Goal: Contribute content: Add original content to the website for others to see

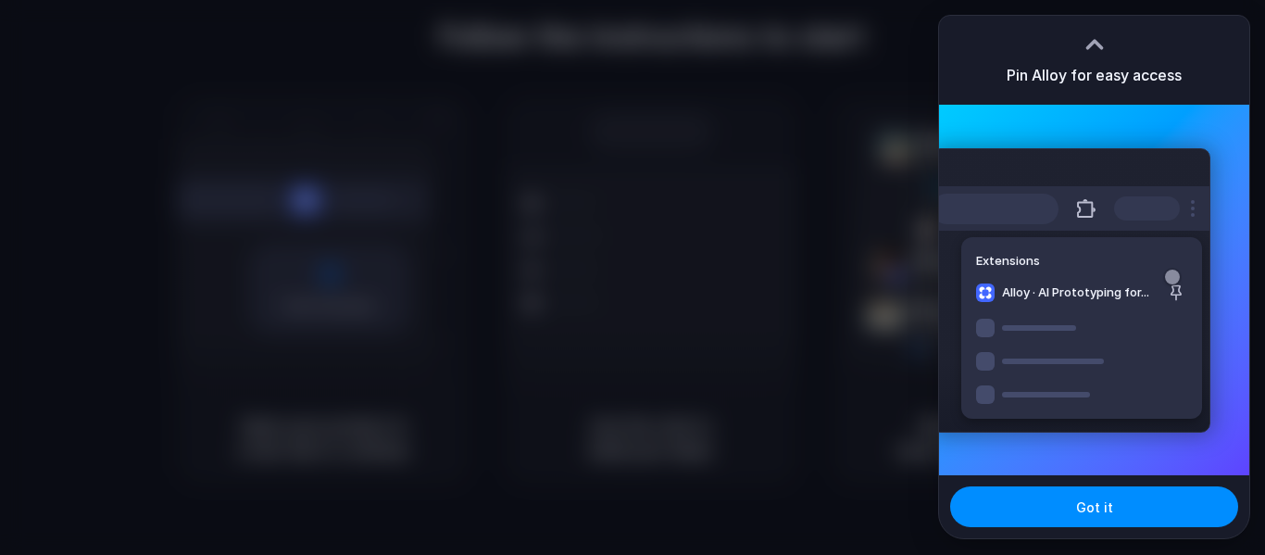
click at [745, 233] on div at bounding box center [632, 277] width 1265 height 555
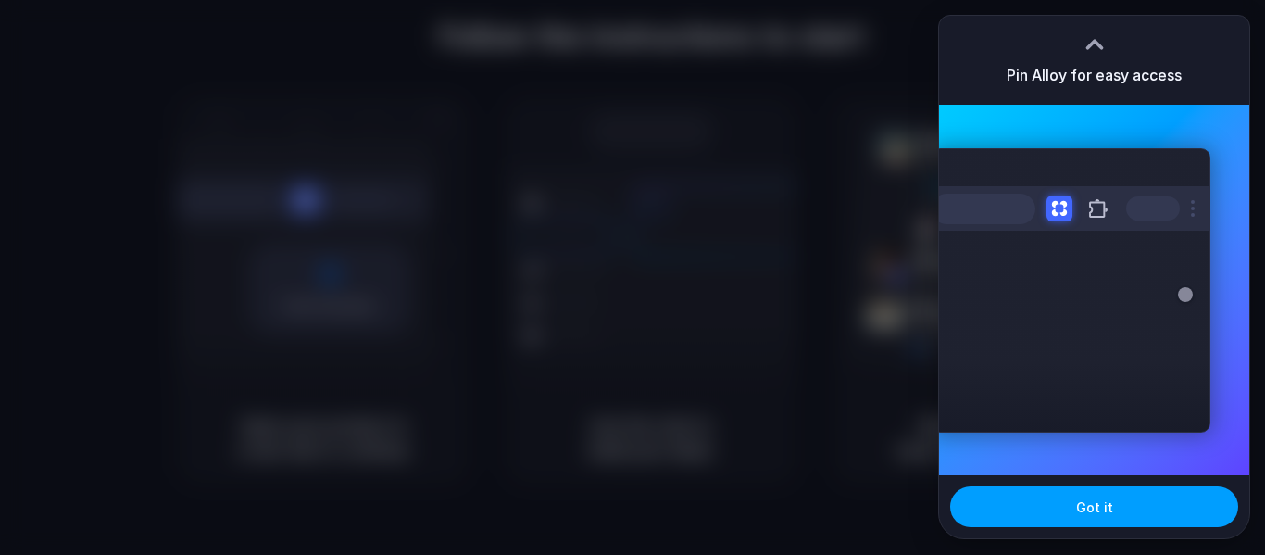
click at [1120, 518] on button "Got it" at bounding box center [1094, 506] width 288 height 41
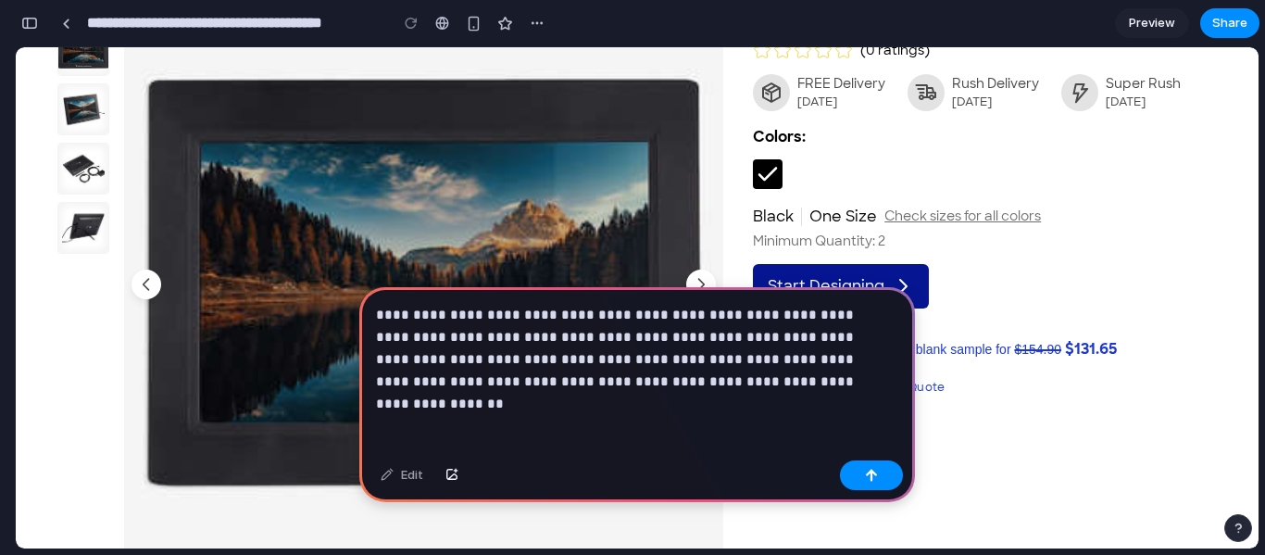
scroll to position [115, 0]
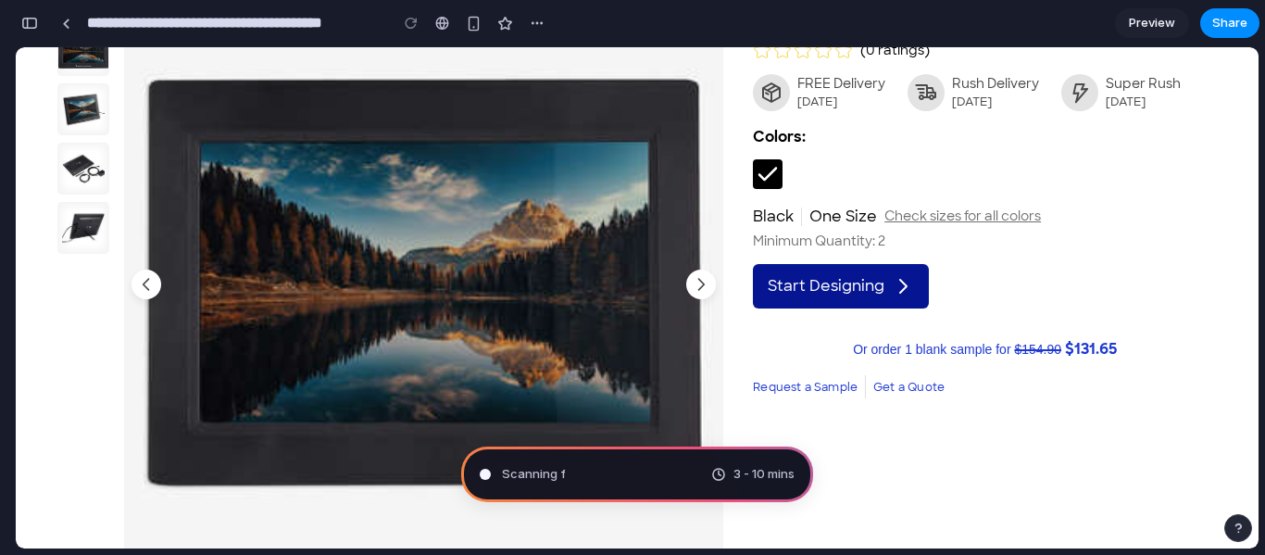
click at [843, 264] on link "Start Designing" at bounding box center [841, 286] width 176 height 44
type input "**********"
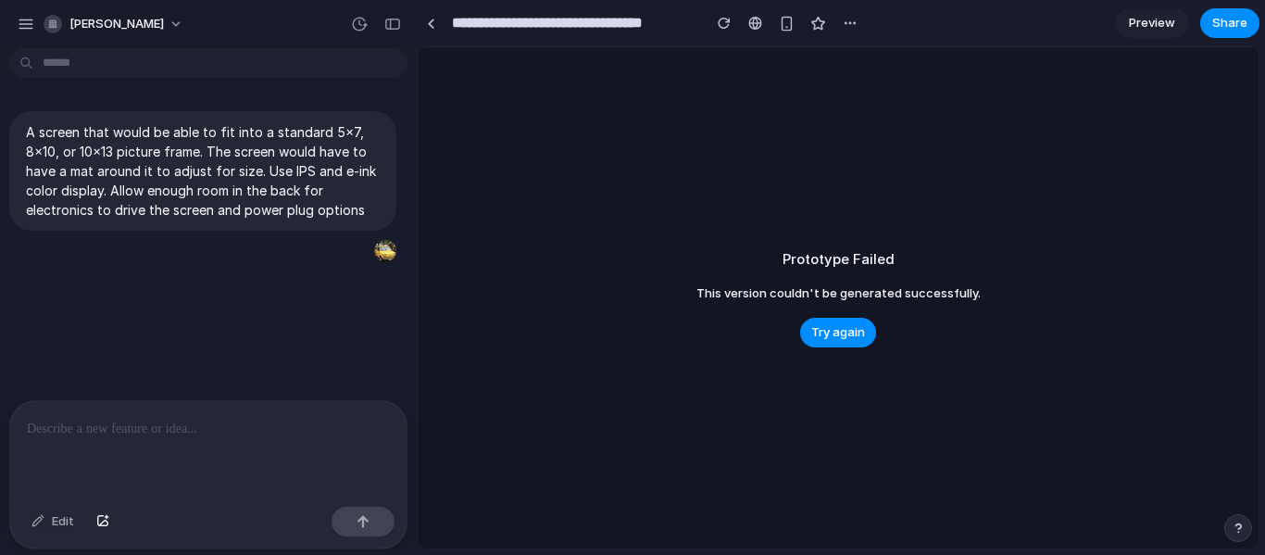
scroll to position [0, 0]
click at [844, 339] on span "Try again" at bounding box center [838, 332] width 54 height 19
click at [825, 327] on span "Try again" at bounding box center [838, 332] width 54 height 19
click at [161, 445] on div at bounding box center [208, 450] width 396 height 98
click at [117, 26] on span "michal-stawieraj" at bounding box center [116, 24] width 94 height 19
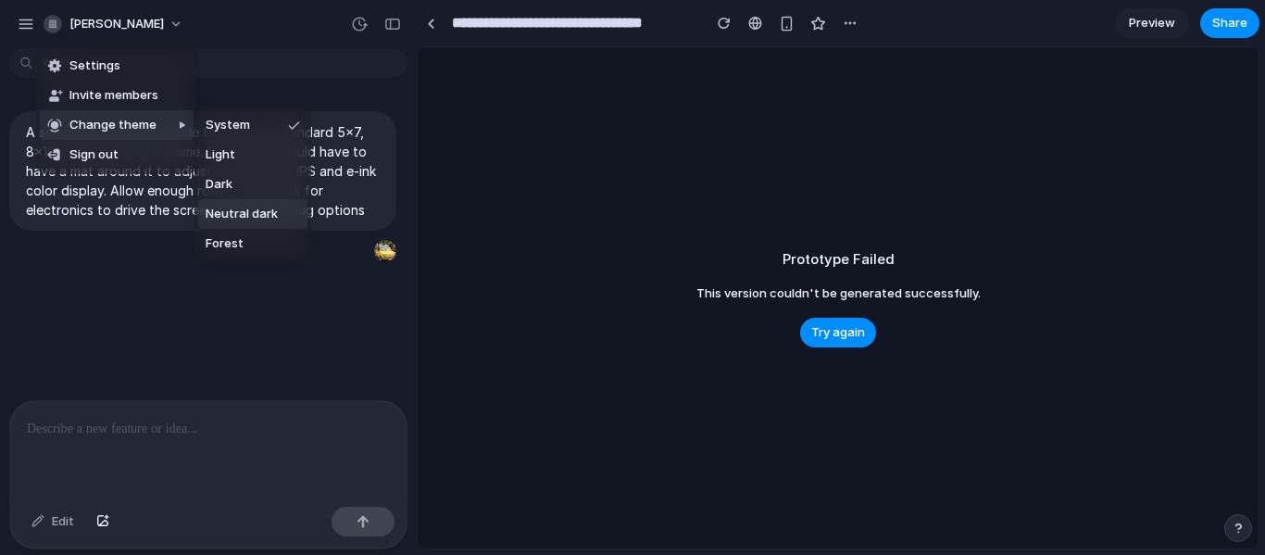
click at [281, 227] on li "Neutral dark" at bounding box center [252, 214] width 109 height 30
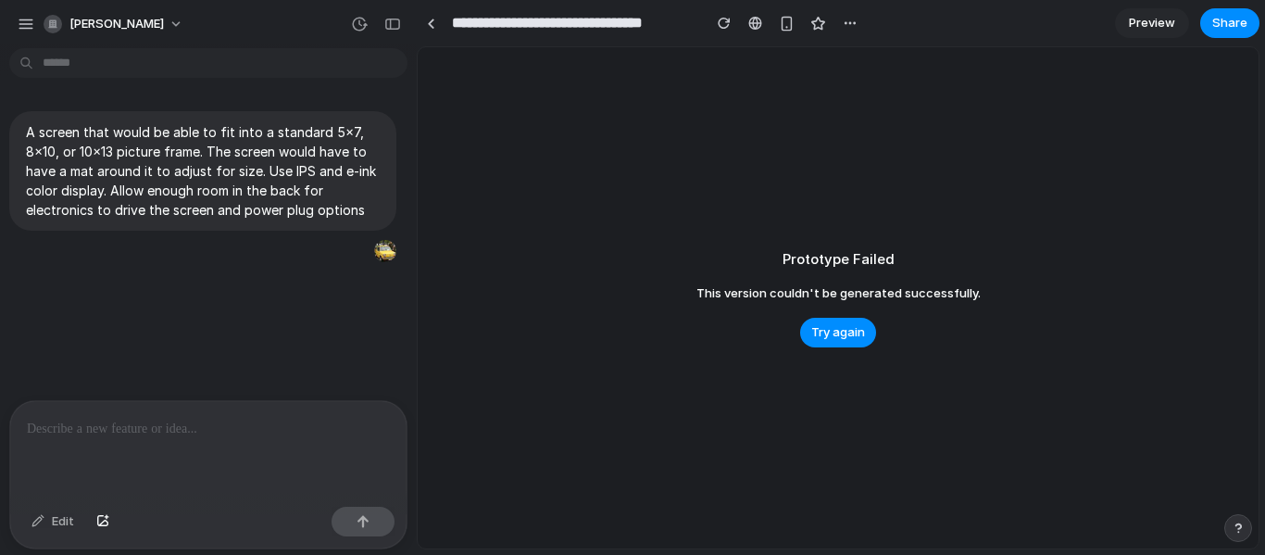
click at [1154, 15] on span "Preview" at bounding box center [1152, 23] width 46 height 19
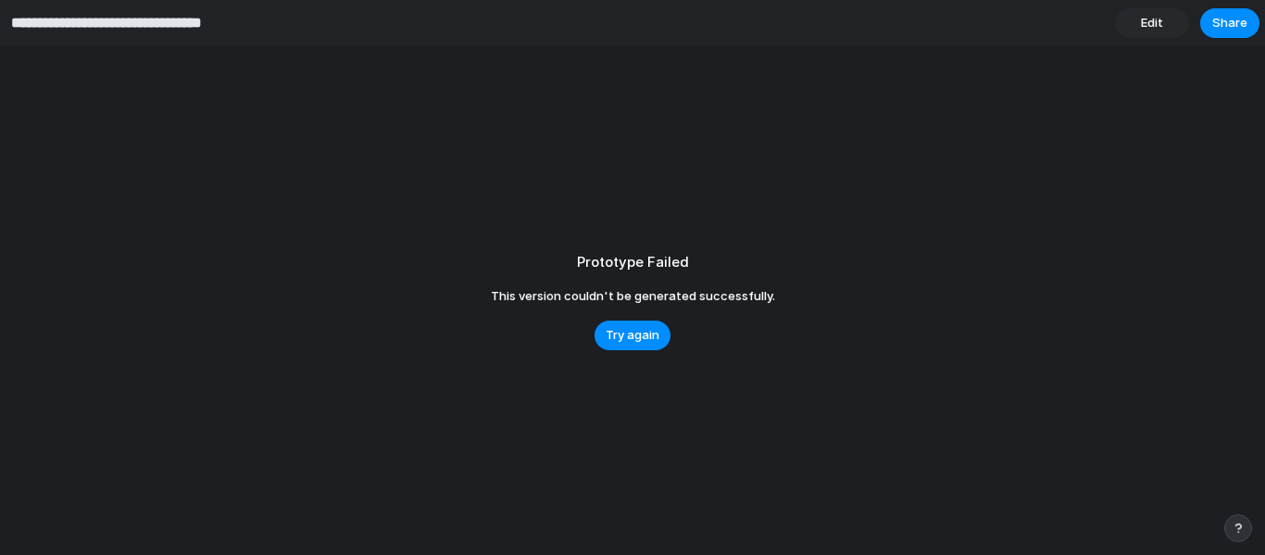
click at [140, 28] on input "**********" at bounding box center [130, 22] width 247 height 33
type input "*********"
click at [115, 71] on div "Prototype Failed This version couldn't be generated successfully. Try again" at bounding box center [632, 300] width 1265 height 508
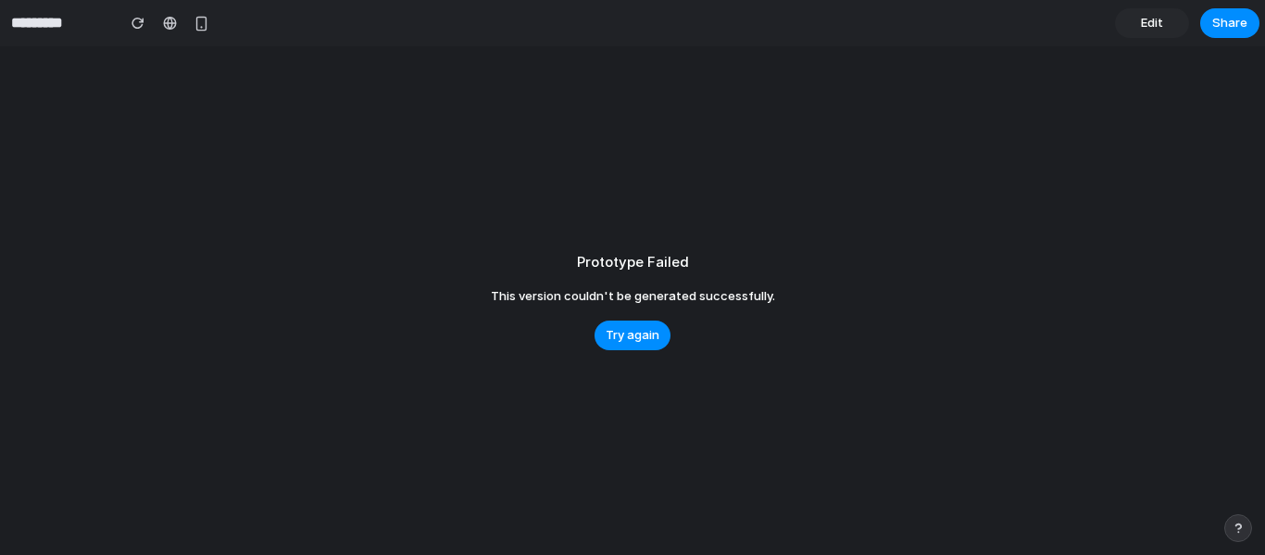
click at [1154, 19] on span "Edit" at bounding box center [1152, 23] width 22 height 19
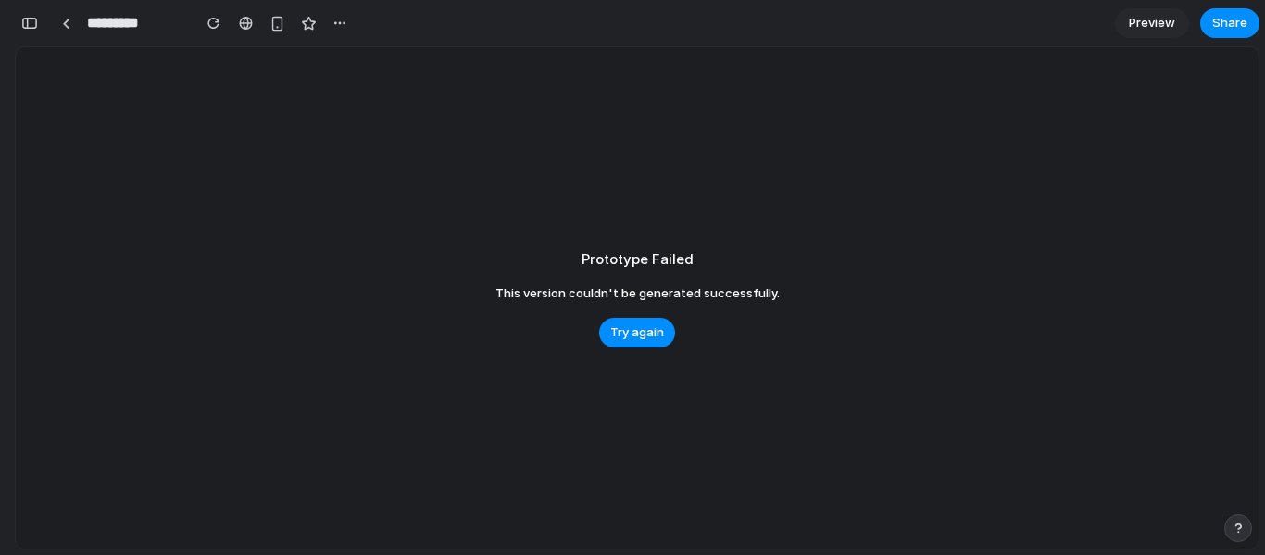
scroll to position [0, 17]
click at [1156, 17] on span "Preview" at bounding box center [1152, 23] width 46 height 19
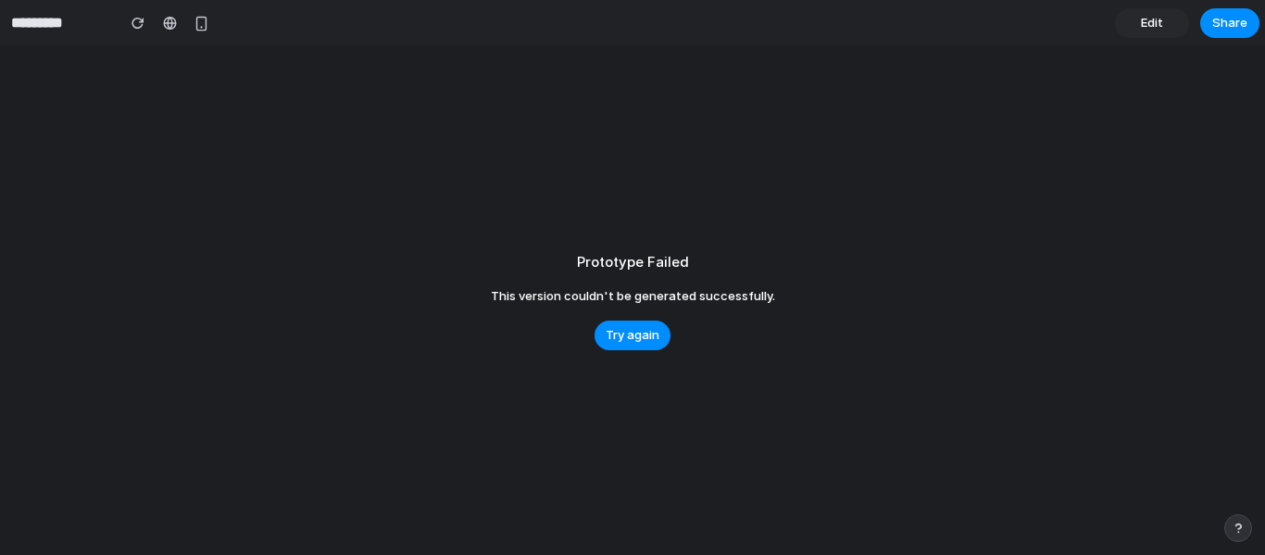
click at [1156, 17] on span "Edit" at bounding box center [1152, 23] width 22 height 19
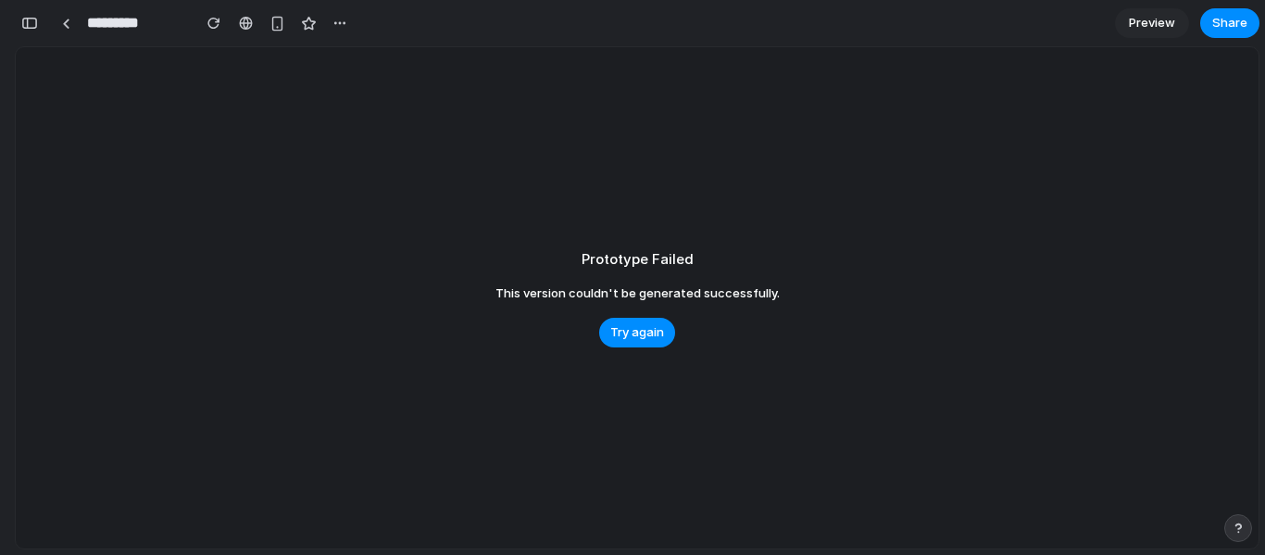
scroll to position [0, 17]
click at [26, 23] on div "button" at bounding box center [29, 23] width 17 height 13
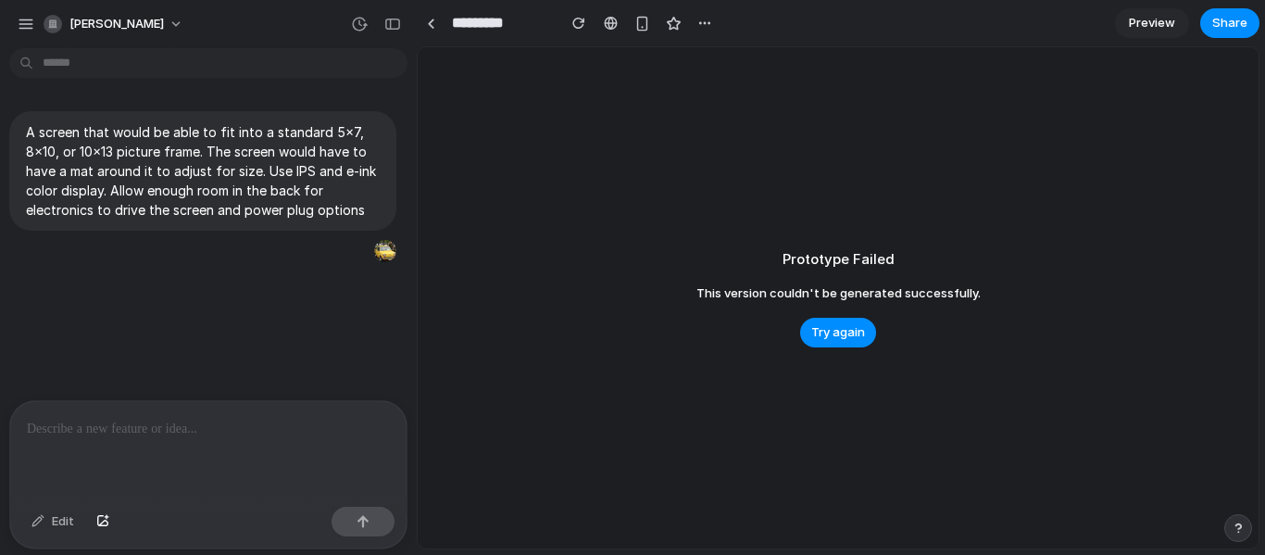
scroll to position [0, 0]
click at [170, 465] on div at bounding box center [208, 450] width 396 height 98
click at [176, 157] on p "A screen that would be able to fit into a standard 5x7, 8x10, or 10x13 picture …" at bounding box center [203, 170] width 354 height 97
click at [154, 418] on p at bounding box center [208, 429] width 363 height 22
click at [106, 14] on button "michal-stawieraj" at bounding box center [114, 24] width 157 height 30
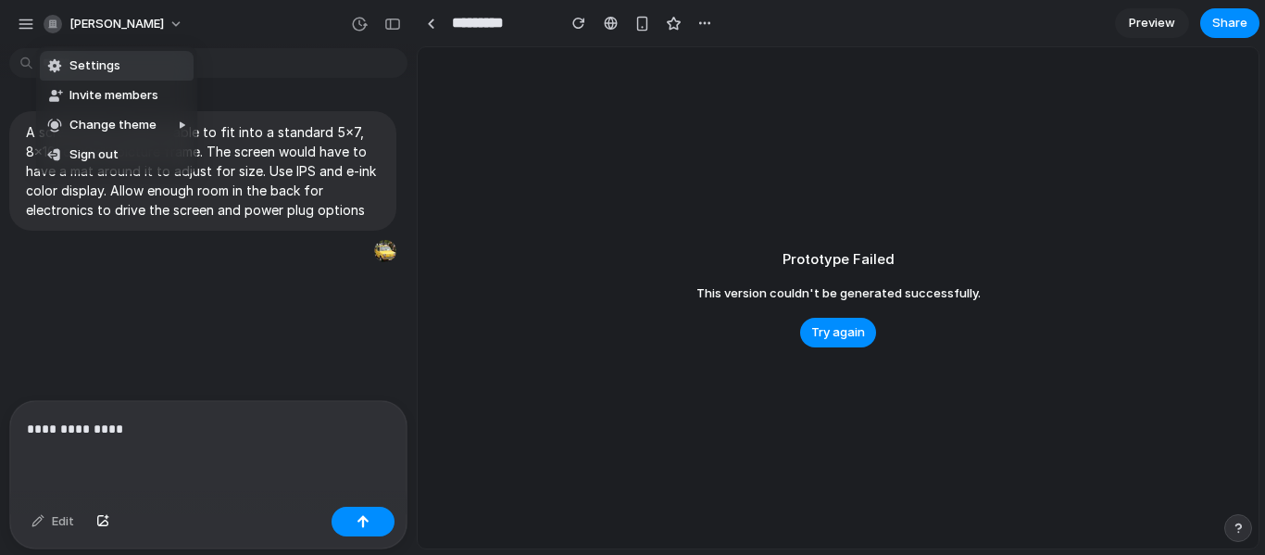
click at [29, 21] on div "Settings Invite members Change theme Sign out" at bounding box center [632, 277] width 1265 height 555
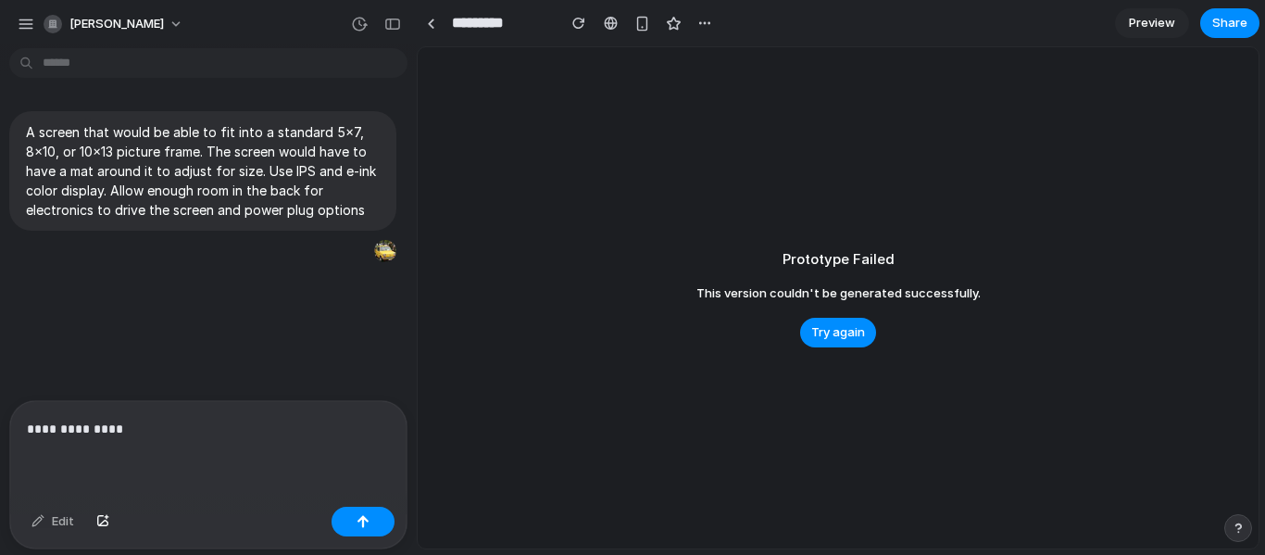
click at [29, 21] on div "button" at bounding box center [26, 24] width 17 height 17
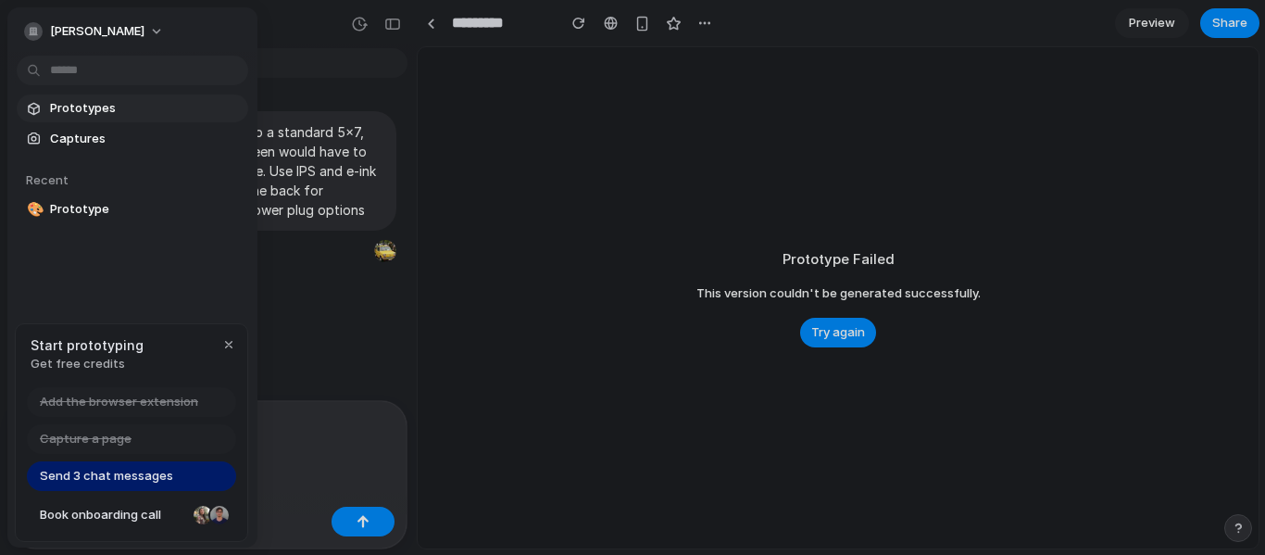
click at [122, 109] on span "Prototypes" at bounding box center [145, 108] width 191 height 19
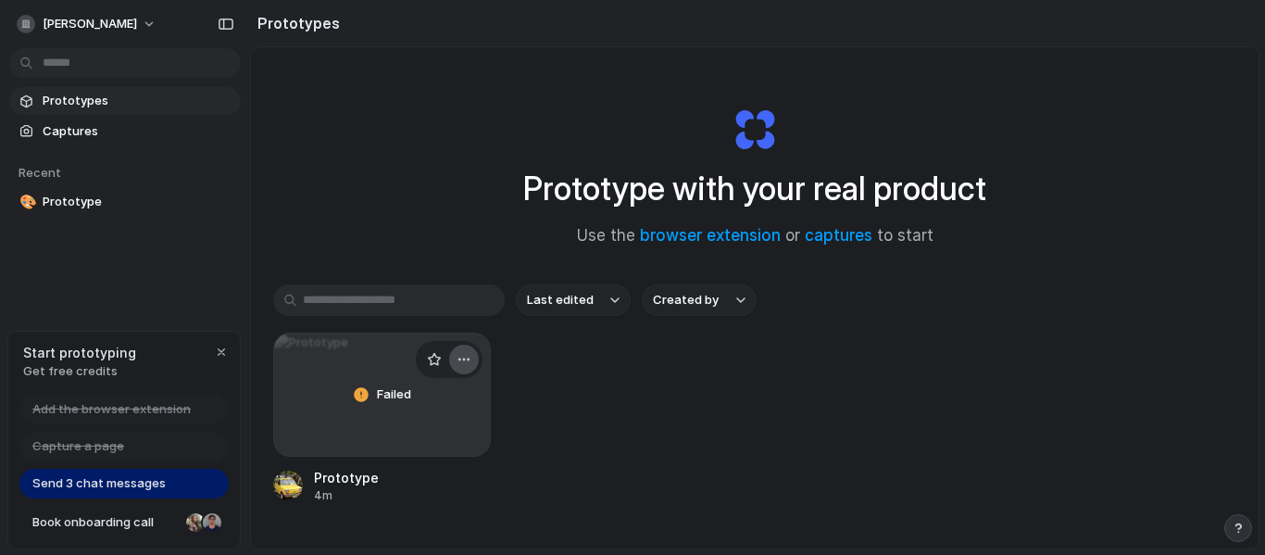
click at [461, 351] on button "button" at bounding box center [464, 360] width 30 height 30
click at [410, 482] on li "Delete" at bounding box center [410, 490] width 132 height 30
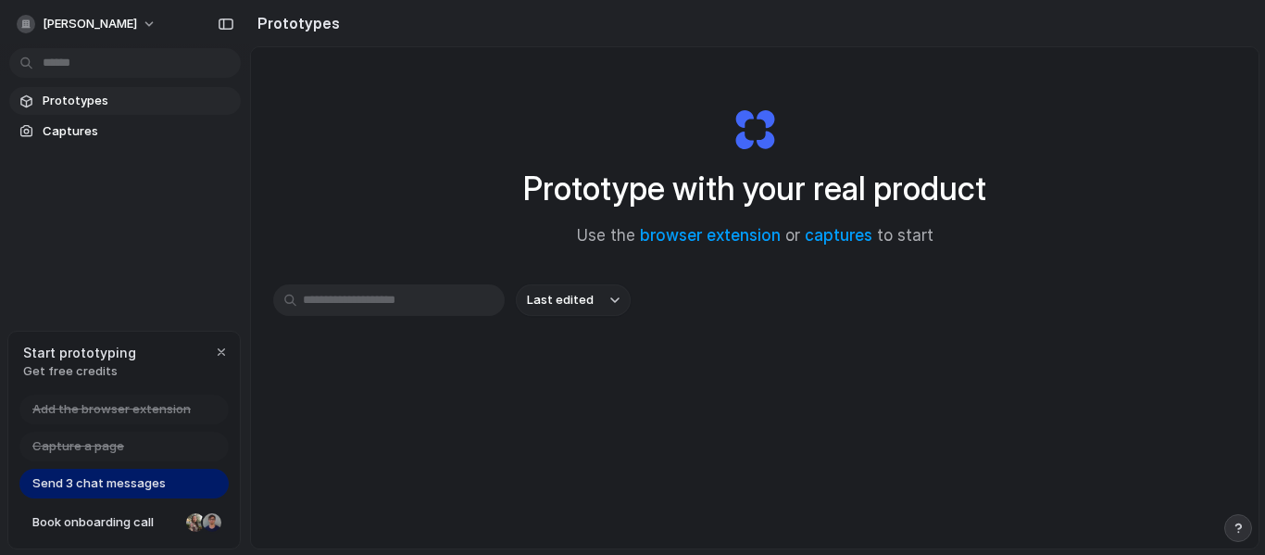
click at [359, 289] on input "text" at bounding box center [389, 299] width 232 height 31
click at [828, 242] on link "captures" at bounding box center [839, 235] width 68 height 19
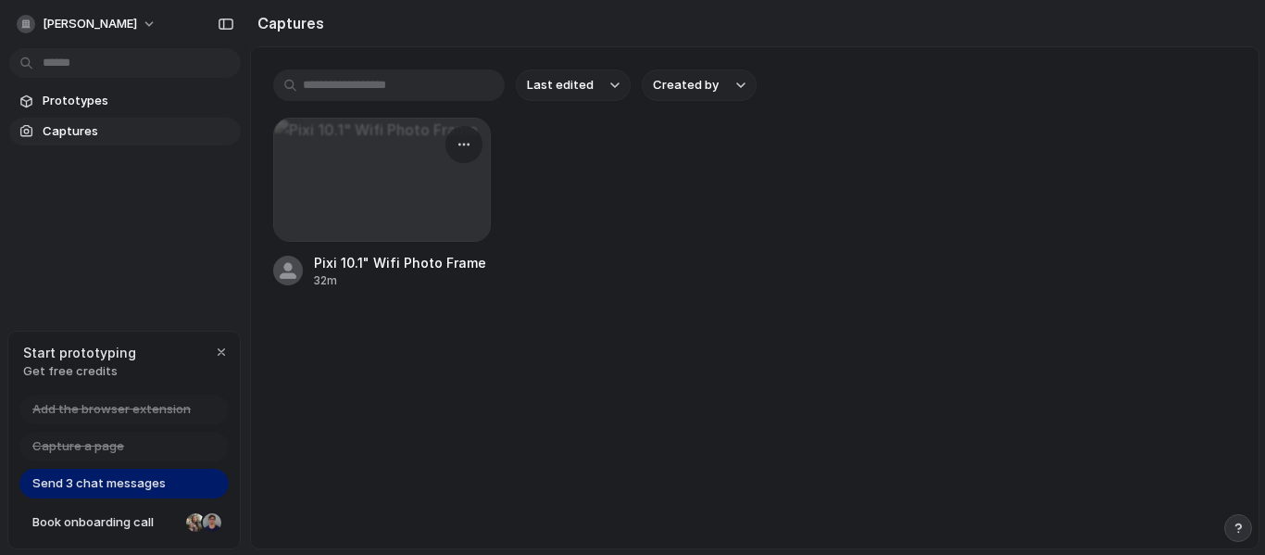
click at [383, 187] on div at bounding box center [382, 180] width 216 height 122
click at [383, 177] on div at bounding box center [382, 180] width 216 height 122
click at [162, 479] on span "Send 3 chat messages" at bounding box center [98, 483] width 133 height 19
click at [222, 354] on div "button" at bounding box center [221, 352] width 15 height 15
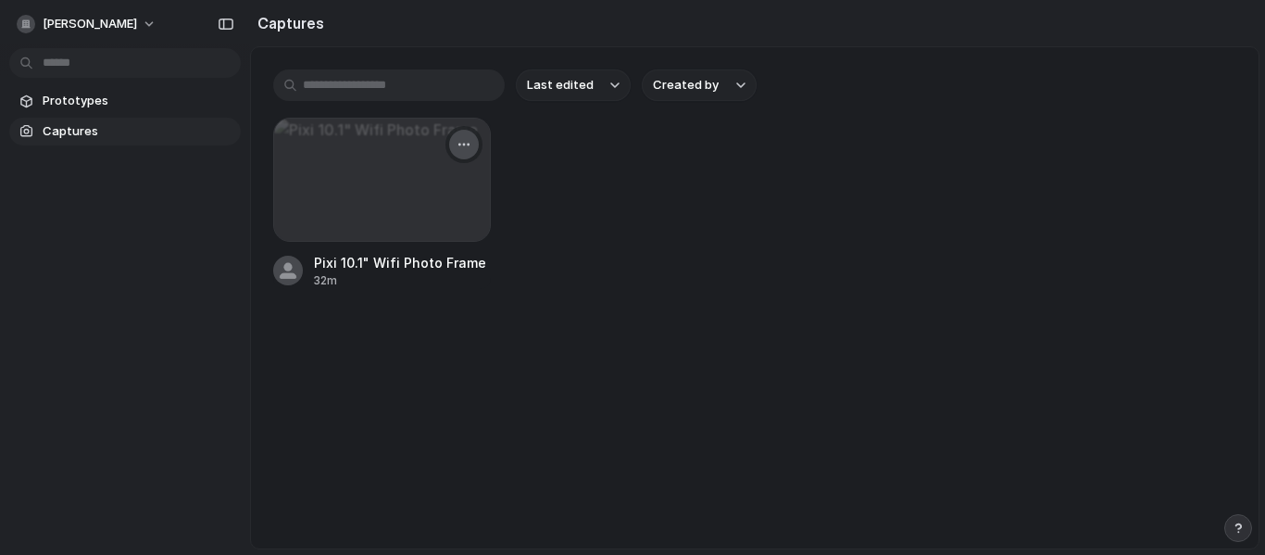
click at [461, 153] on button "button" at bounding box center [464, 145] width 30 height 30
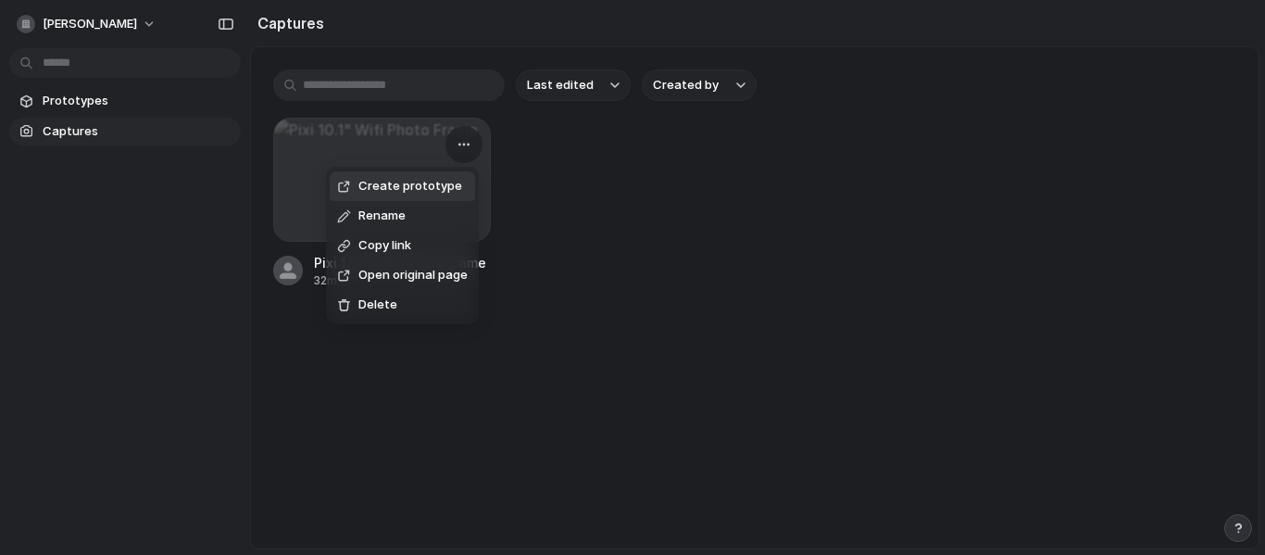
click at [436, 187] on span "Create prototype" at bounding box center [410, 186] width 104 height 19
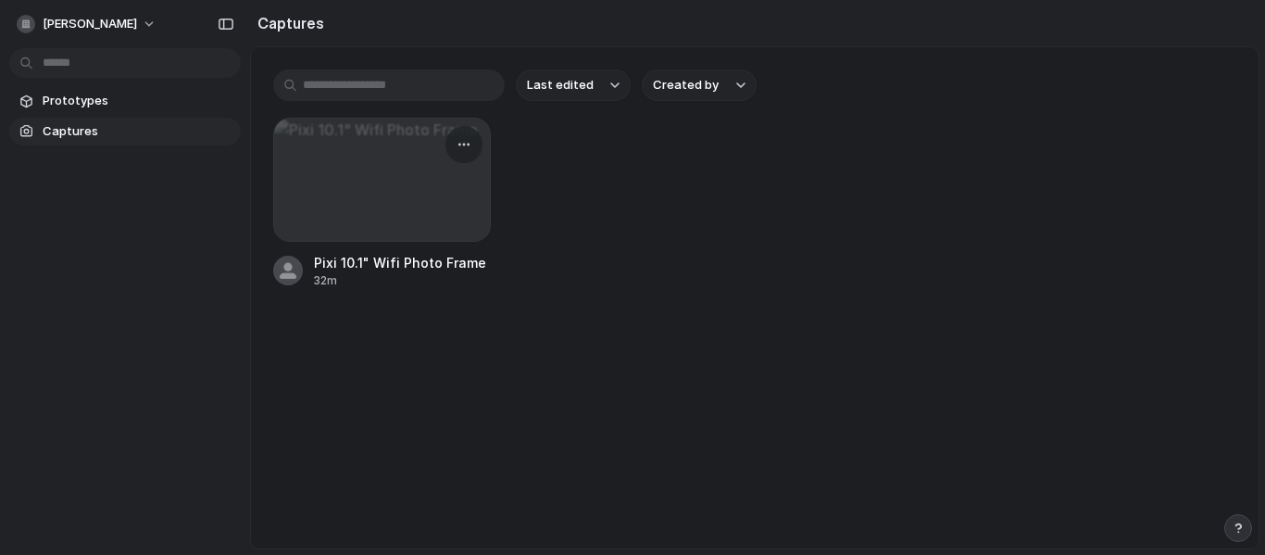
click at [470, 125] on div at bounding box center [382, 180] width 216 height 122
click at [467, 143] on div "button" at bounding box center [464, 144] width 15 height 15
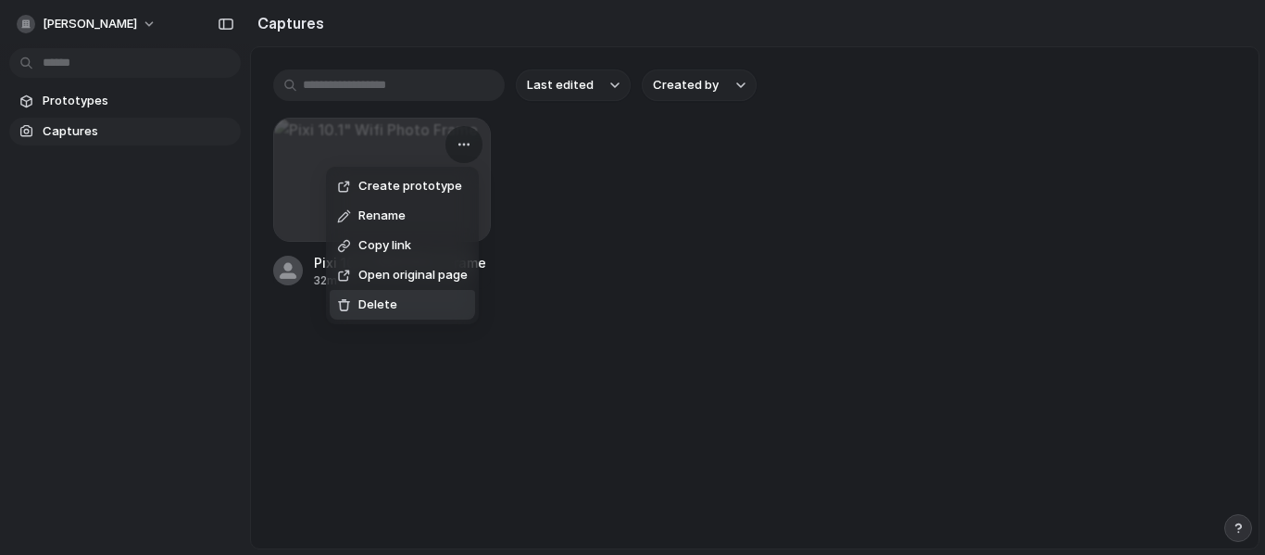
click at [401, 305] on li "Delete" at bounding box center [402, 305] width 145 height 30
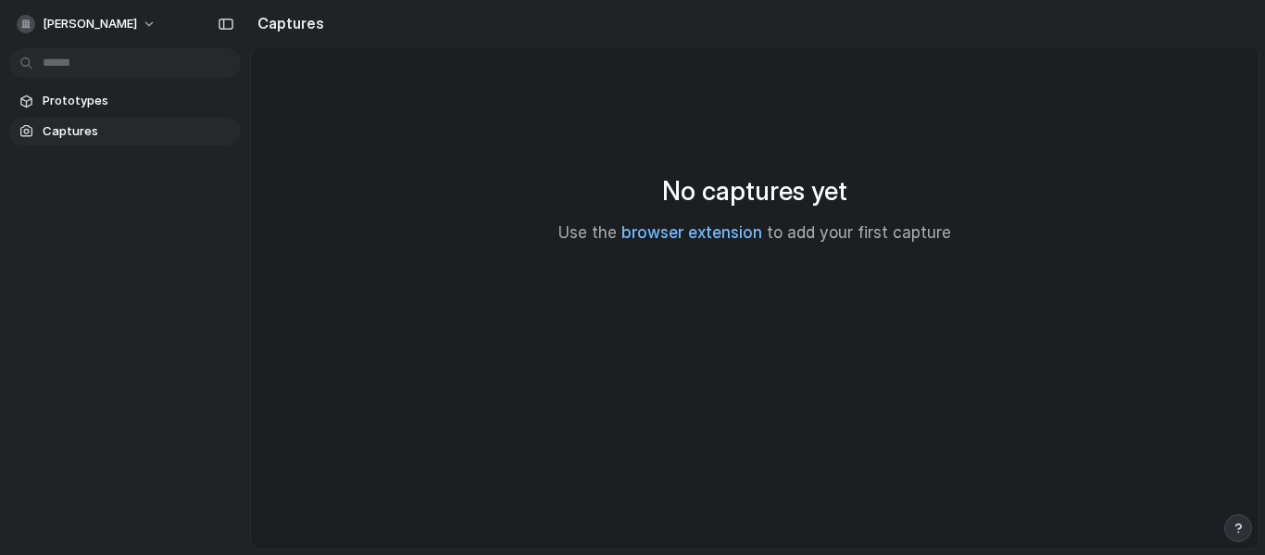
click at [690, 234] on link "browser extension" at bounding box center [691, 232] width 141 height 19
